Goal: Navigation & Orientation: Find specific page/section

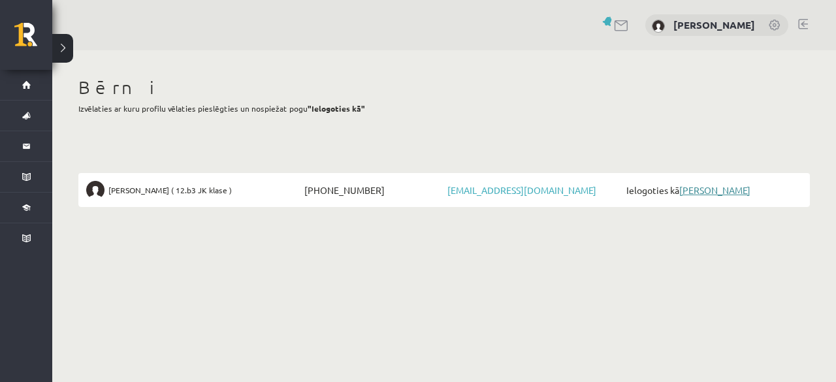
click at [727, 193] on link "[PERSON_NAME]" at bounding box center [715, 190] width 71 height 12
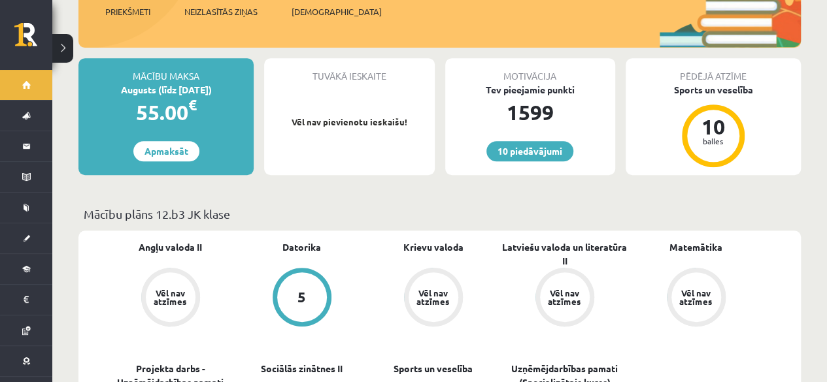
scroll to position [392, 0]
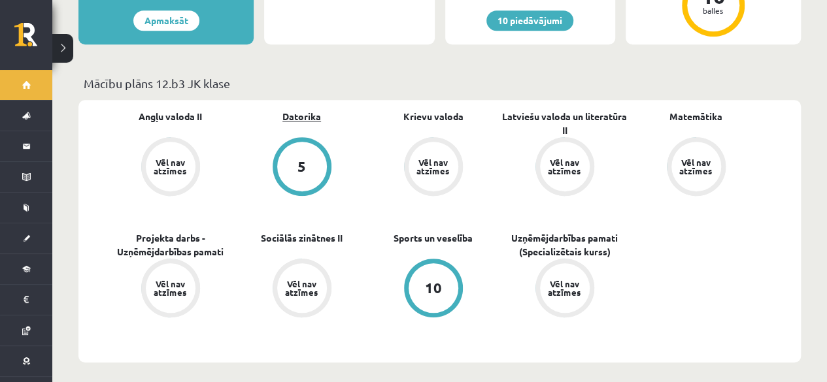
click at [294, 110] on link "Datorika" at bounding box center [301, 117] width 39 height 14
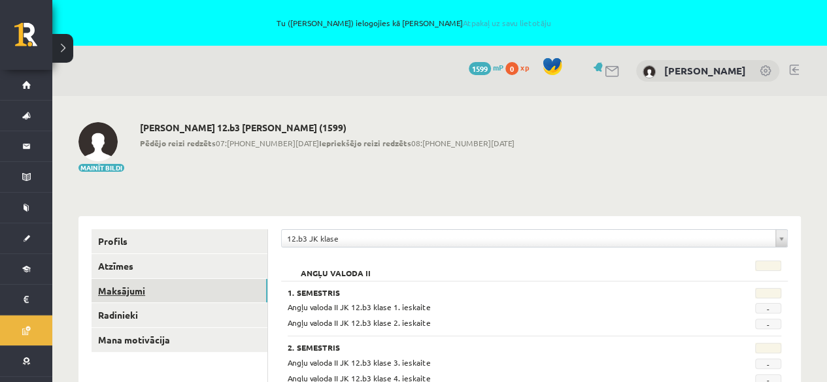
click at [115, 282] on link "Maksājumi" at bounding box center [179, 291] width 176 height 24
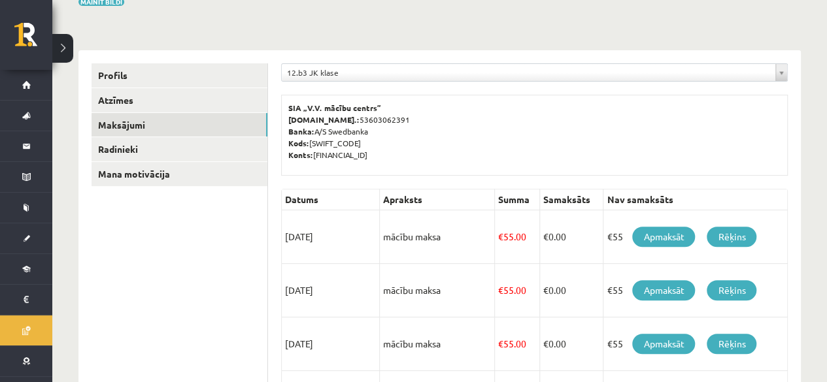
scroll to position [96, 0]
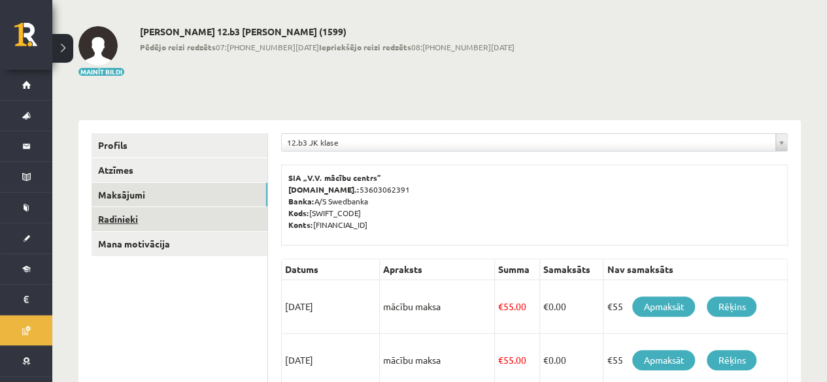
click at [107, 217] on link "Radinieki" at bounding box center [179, 219] width 176 height 24
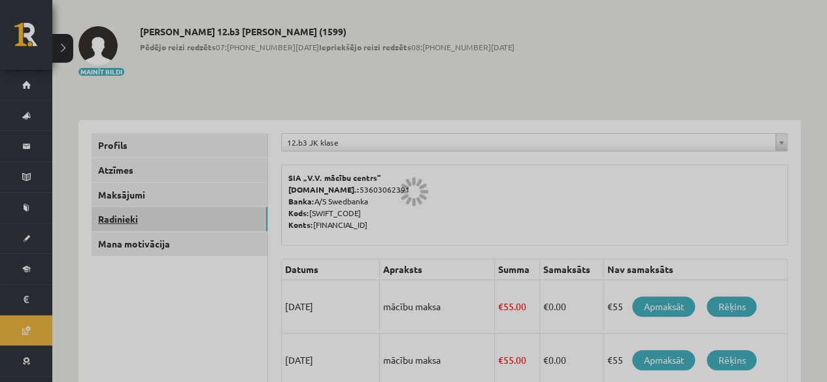
scroll to position [49, 0]
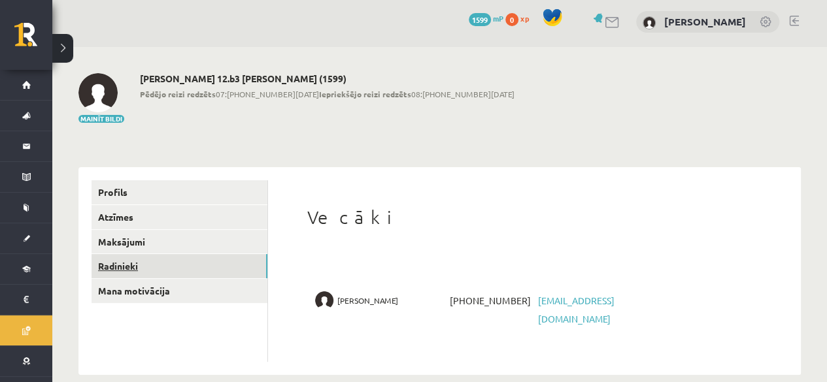
click at [125, 263] on link "Radinieki" at bounding box center [179, 266] width 176 height 24
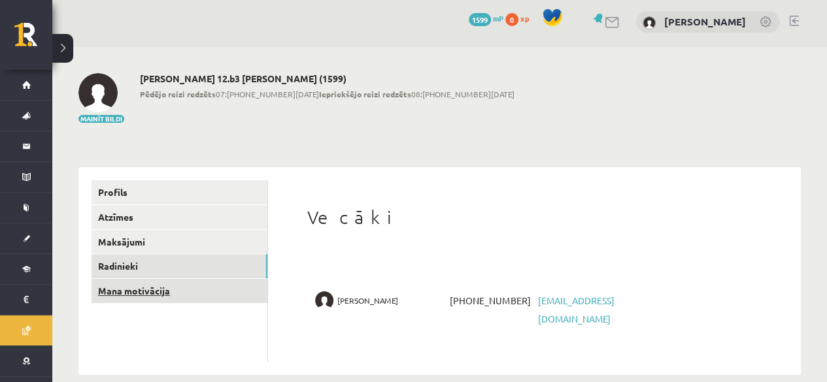
click at [128, 284] on link "Mana motivācija" at bounding box center [179, 291] width 176 height 24
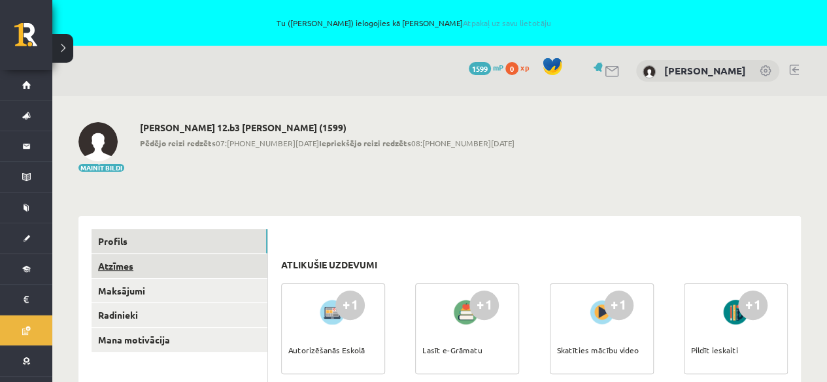
click at [117, 262] on link "Atzīmes" at bounding box center [179, 266] width 176 height 24
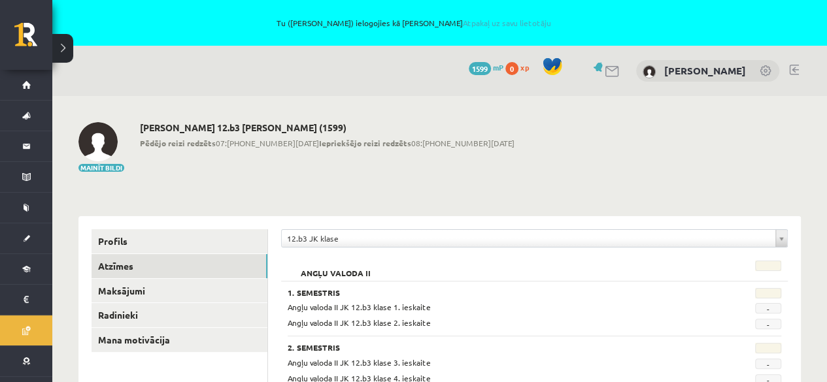
click at [794, 71] on link at bounding box center [794, 70] width 10 height 10
